Goal: Transaction & Acquisition: Subscribe to service/newsletter

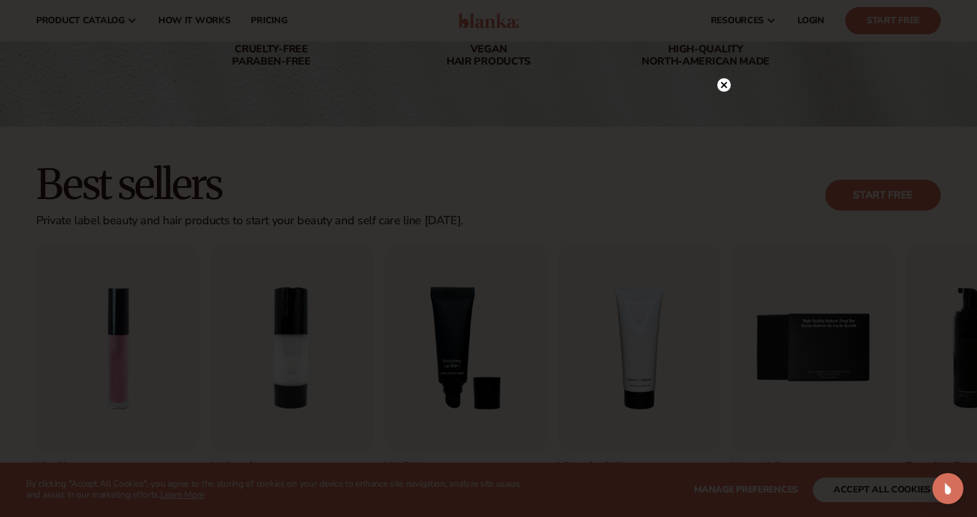
scroll to position [204, 0]
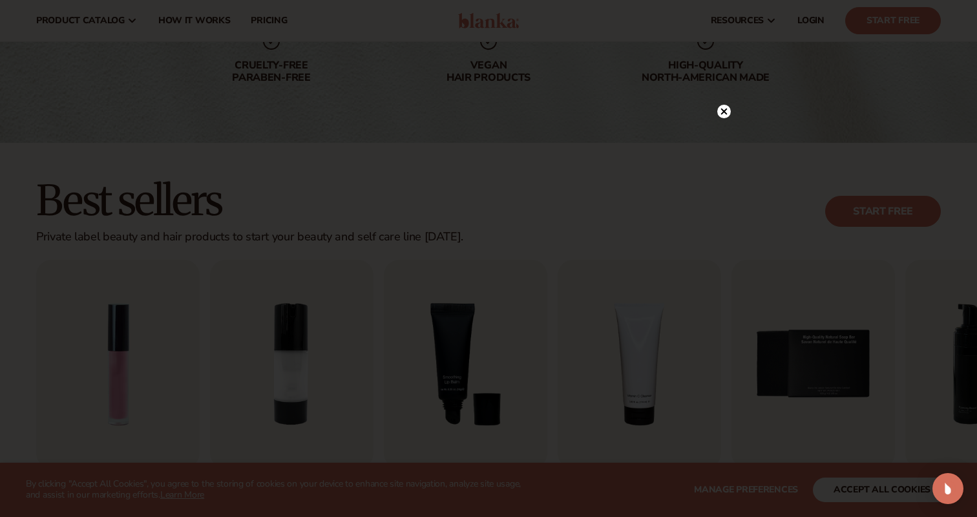
click at [730, 113] on icon at bounding box center [724, 112] width 14 height 14
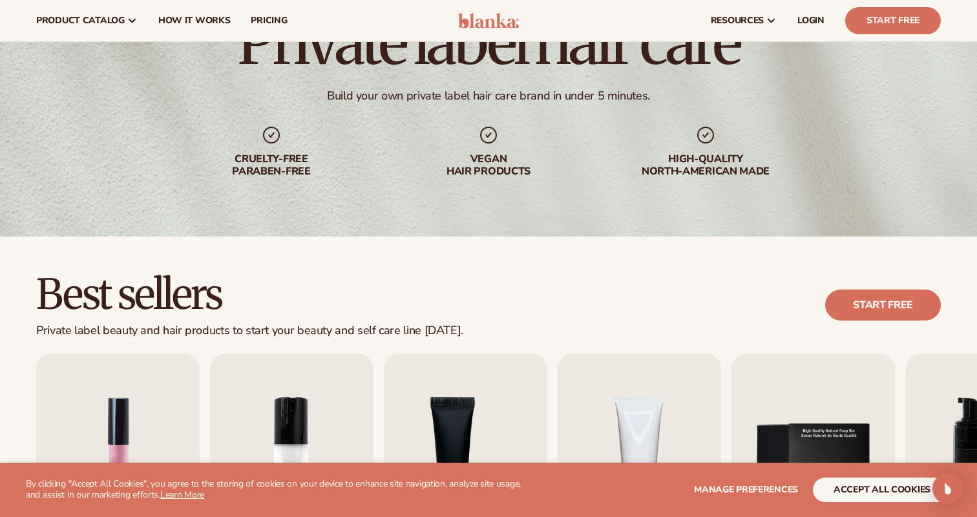
scroll to position [97, 0]
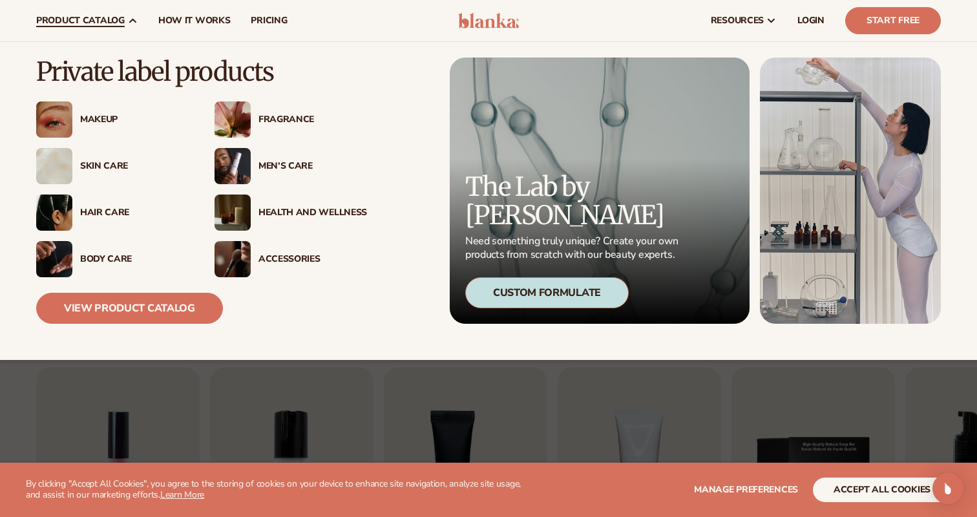
click at [109, 207] on div "Hair Care" at bounding box center [134, 212] width 109 height 11
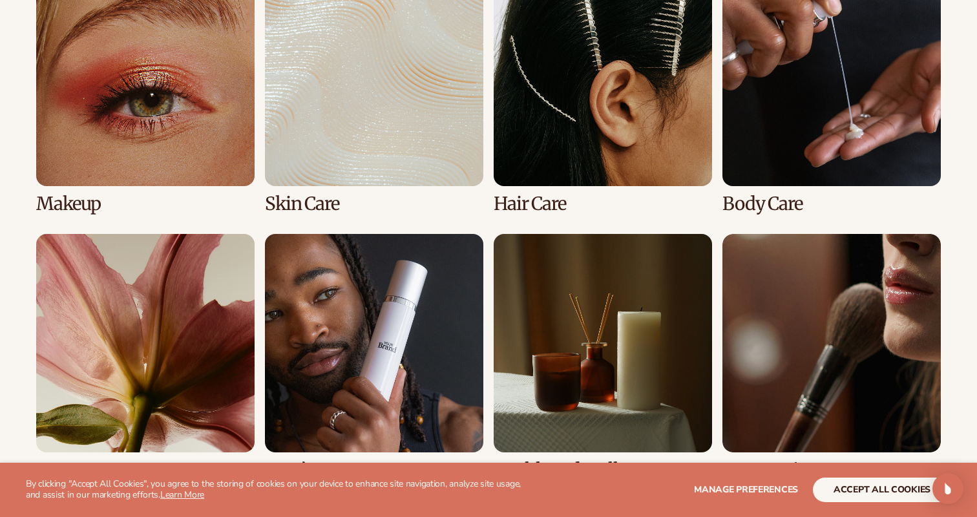
scroll to position [1007, 0]
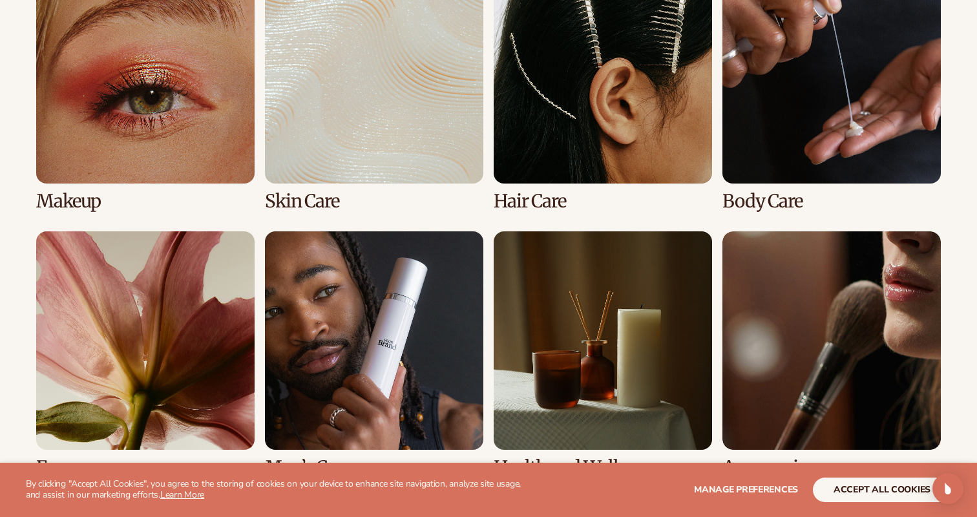
click at [553, 153] on link "3 / 8" at bounding box center [602, 88] width 218 height 246
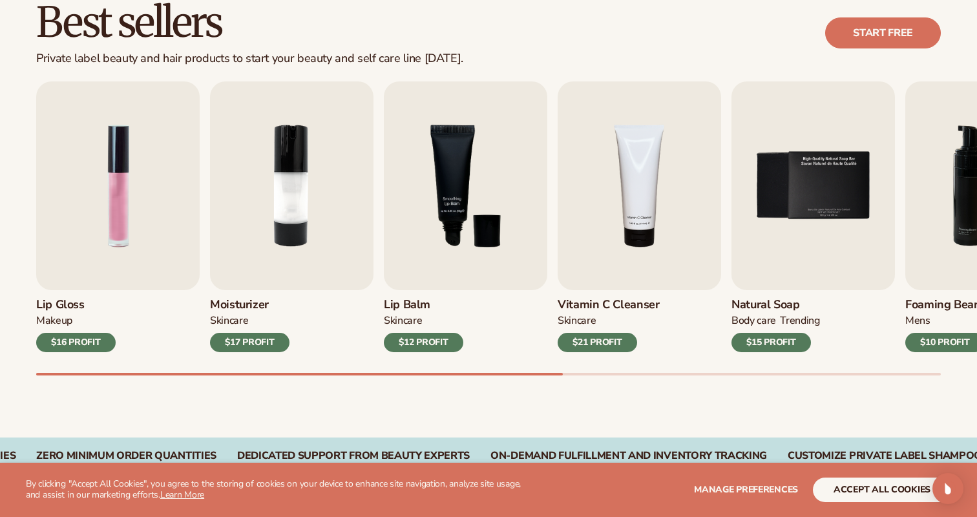
scroll to position [384, 0]
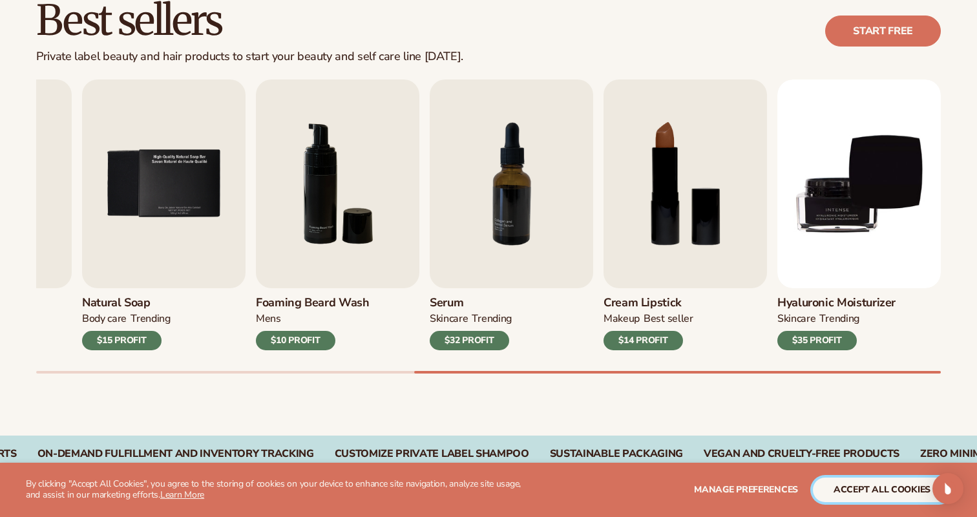
click at [897, 492] on button "accept all cookies" at bounding box center [882, 489] width 138 height 25
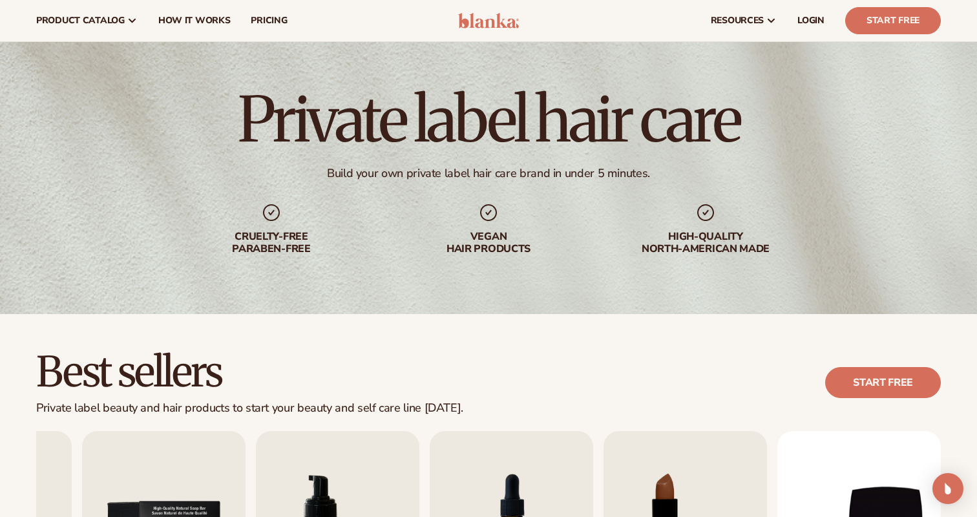
scroll to position [0, 0]
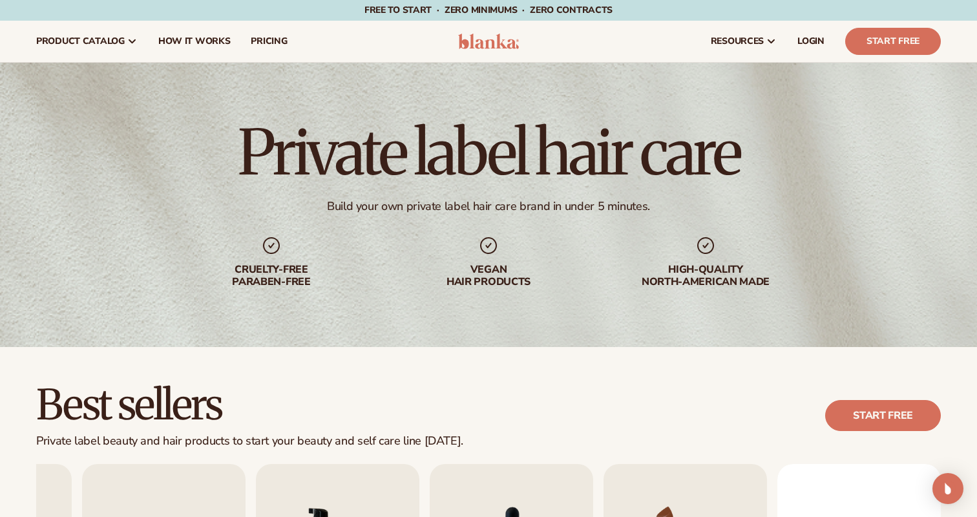
click at [845, 47] on div "resources connect your store" at bounding box center [741, 41] width 419 height 41
click at [873, 46] on link "Start Free" at bounding box center [893, 41] width 96 height 27
